Goal: Find specific page/section: Find specific page/section

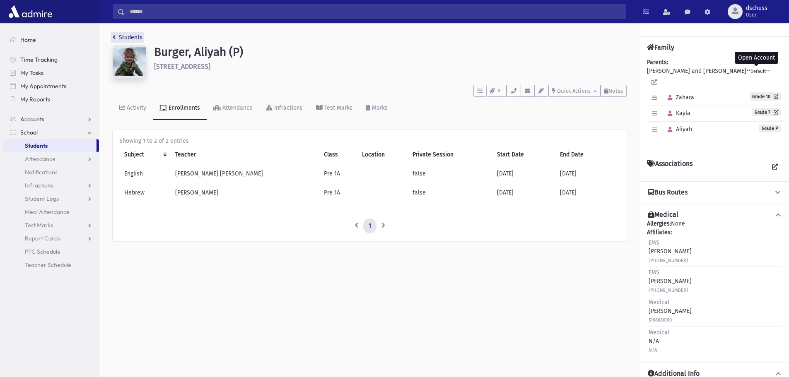
click at [128, 34] on link "Students" at bounding box center [128, 37] width 30 height 7
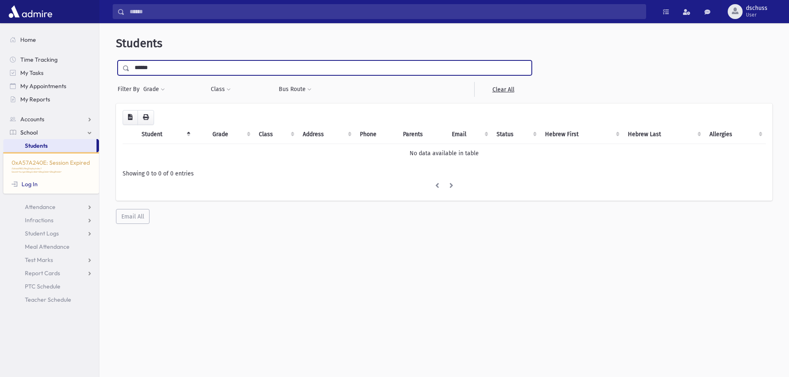
click at [165, 69] on input "******" at bounding box center [331, 67] width 402 height 15
type input "*"
type input "******"
click at [116, 60] on input "submit" at bounding box center [127, 65] width 23 height 11
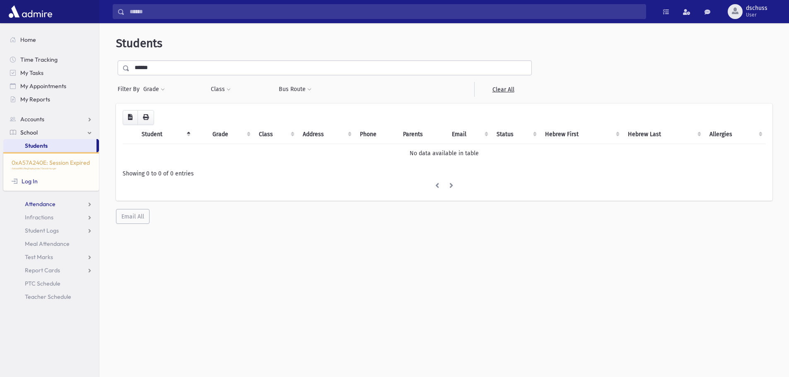
click at [62, 205] on link "Attendance" at bounding box center [51, 204] width 96 height 13
click at [92, 134] on link "School" at bounding box center [51, 132] width 96 height 13
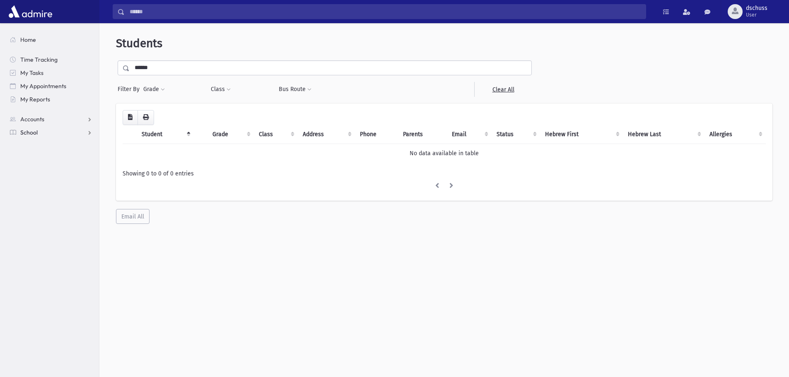
click at [87, 133] on link "School" at bounding box center [51, 132] width 96 height 13
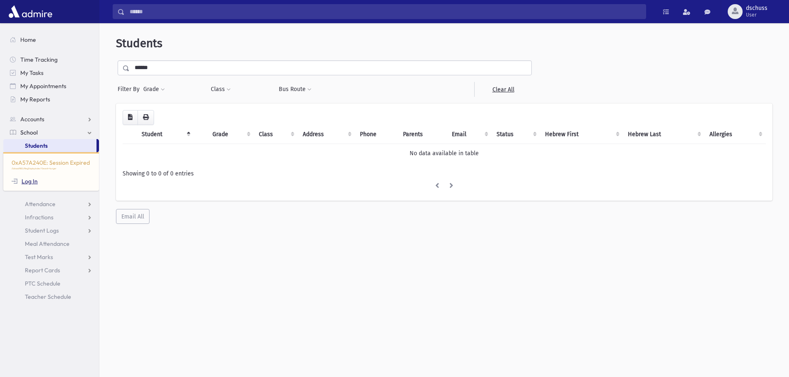
click at [29, 183] on link "Log In" at bounding box center [25, 181] width 26 height 7
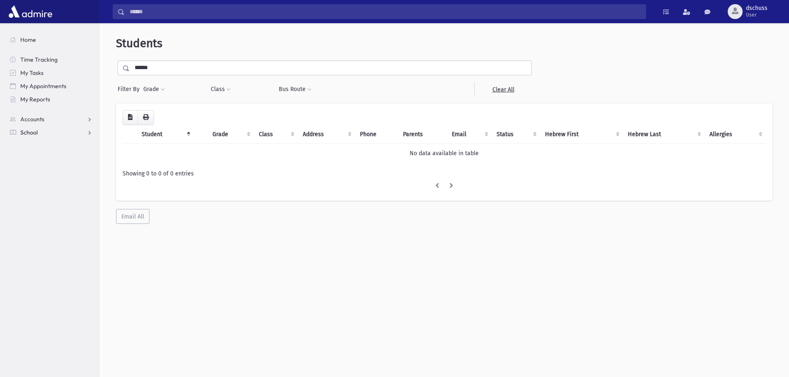
click at [88, 134] on link "School" at bounding box center [51, 132] width 96 height 13
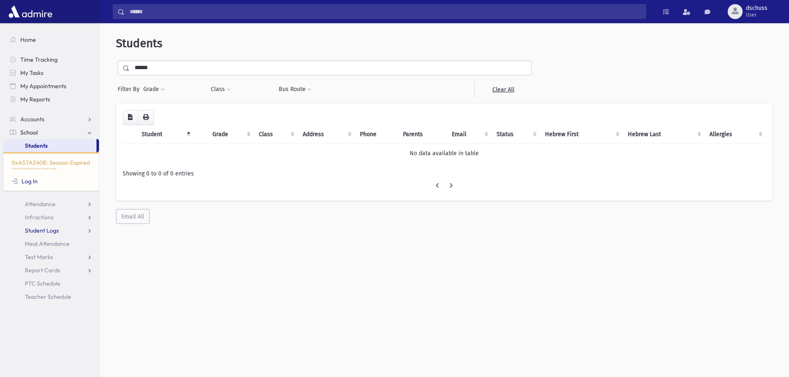
click at [64, 233] on link "Student Logs" at bounding box center [51, 230] width 96 height 13
click at [63, 354] on section "Home Time Tracking My Tasks My Appointments My Reports Accounts Accounts Accoun…" at bounding box center [49, 200] width 99 height 354
click at [89, 233] on link "Student Logs" at bounding box center [51, 230] width 96 height 13
click at [32, 183] on link "Log In" at bounding box center [25, 181] width 26 height 7
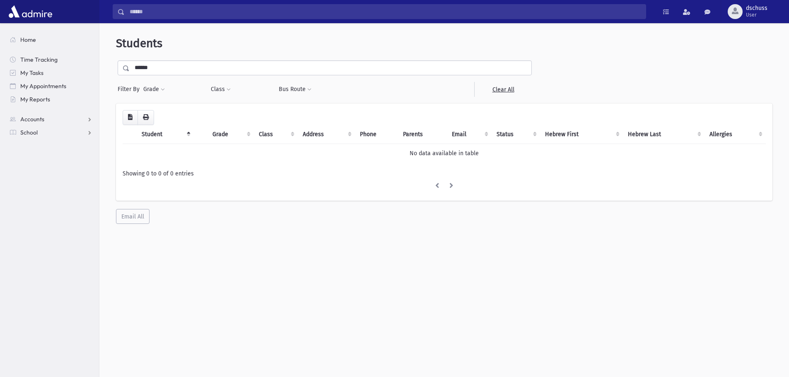
click at [163, 68] on input "******" at bounding box center [331, 67] width 402 height 15
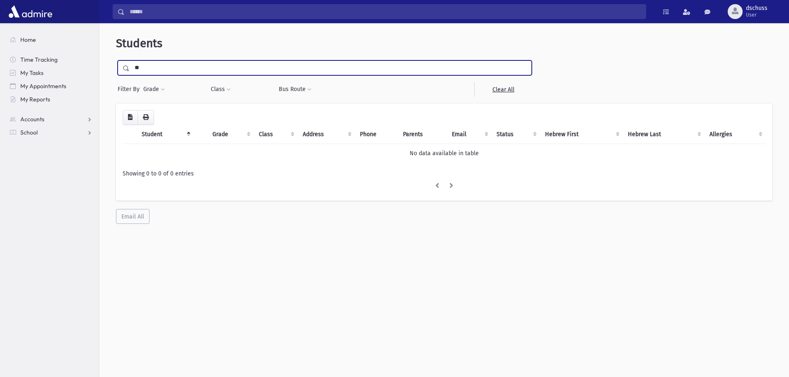
type input "*"
click at [52, 118] on link "Accounts" at bounding box center [51, 119] width 96 height 13
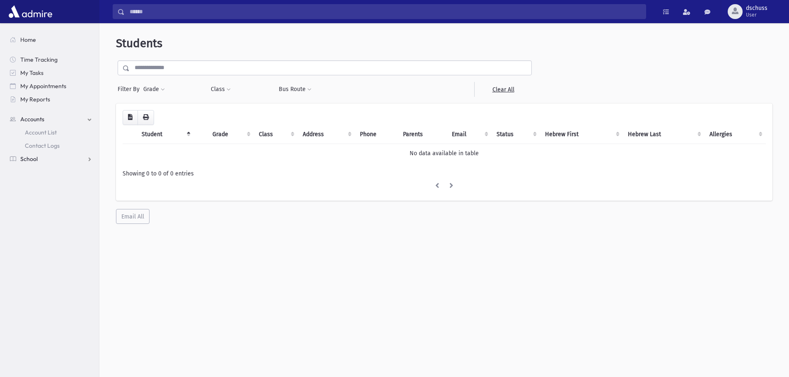
click at [30, 160] on span "School" at bounding box center [28, 158] width 17 height 7
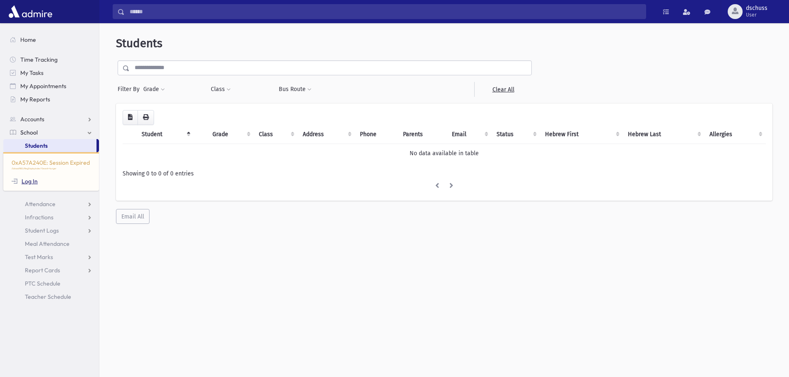
click at [32, 183] on link "Log In" at bounding box center [25, 181] width 26 height 7
